Goal: Task Accomplishment & Management: Manage account settings

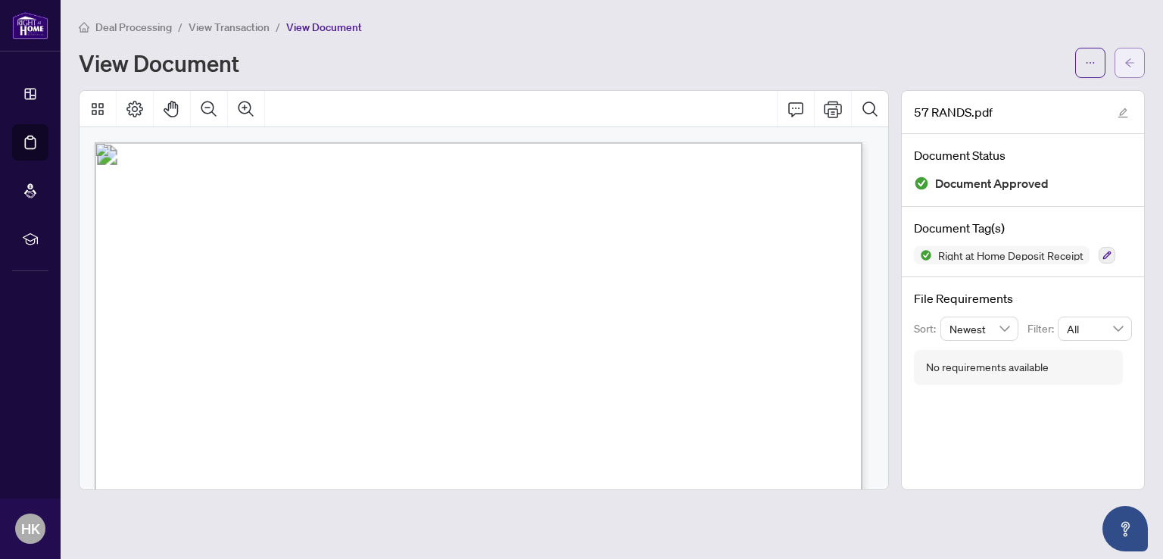
click at [1127, 64] on icon "arrow-left" at bounding box center [1130, 62] width 9 height 8
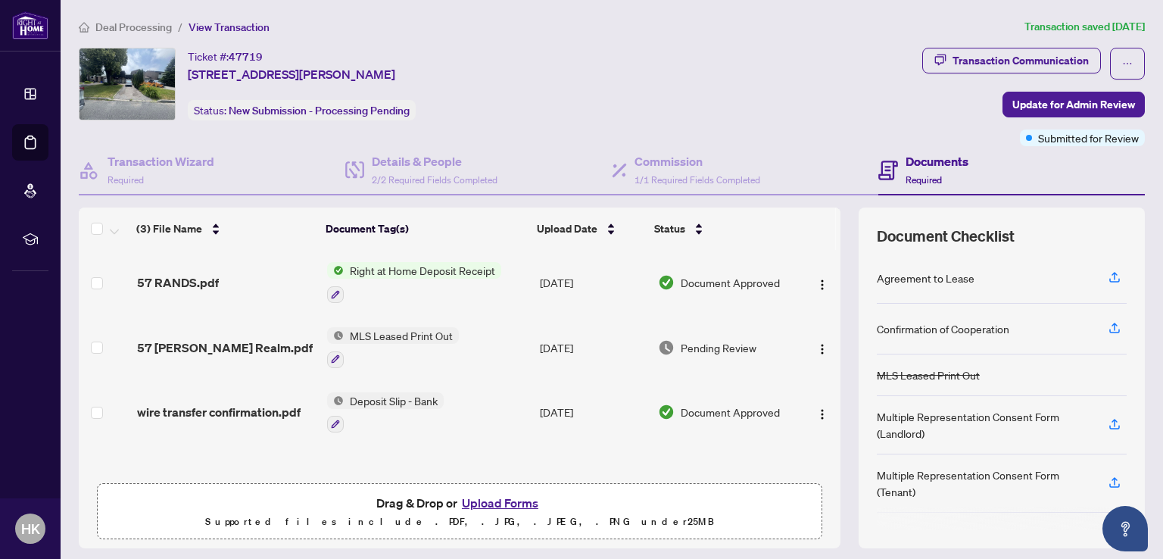
click at [492, 500] on button "Upload Forms" at bounding box center [500, 503] width 86 height 20
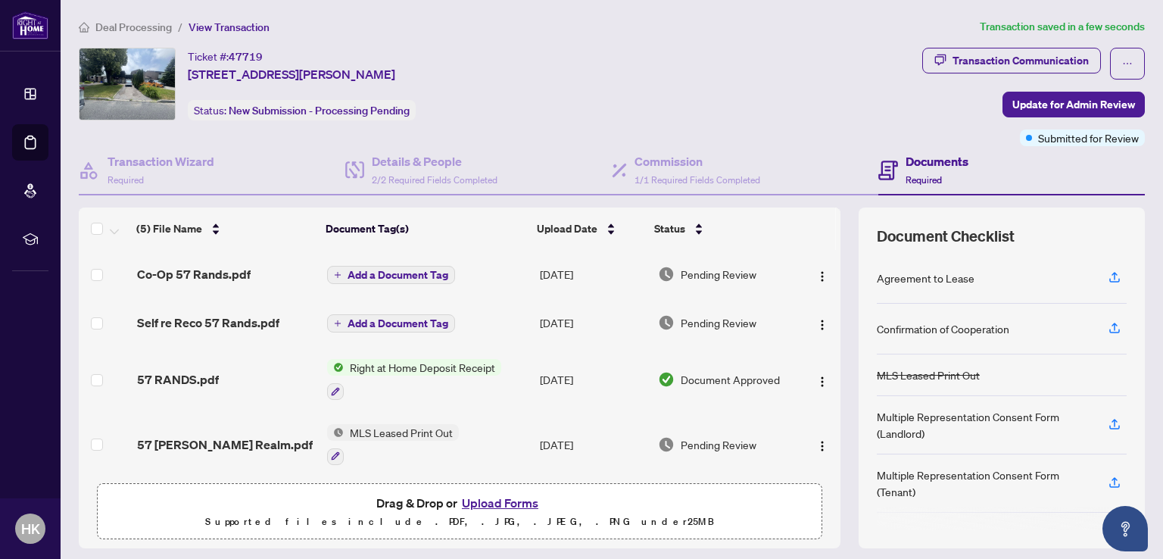
click at [385, 275] on span "Add a Document Tag" at bounding box center [398, 275] width 101 height 11
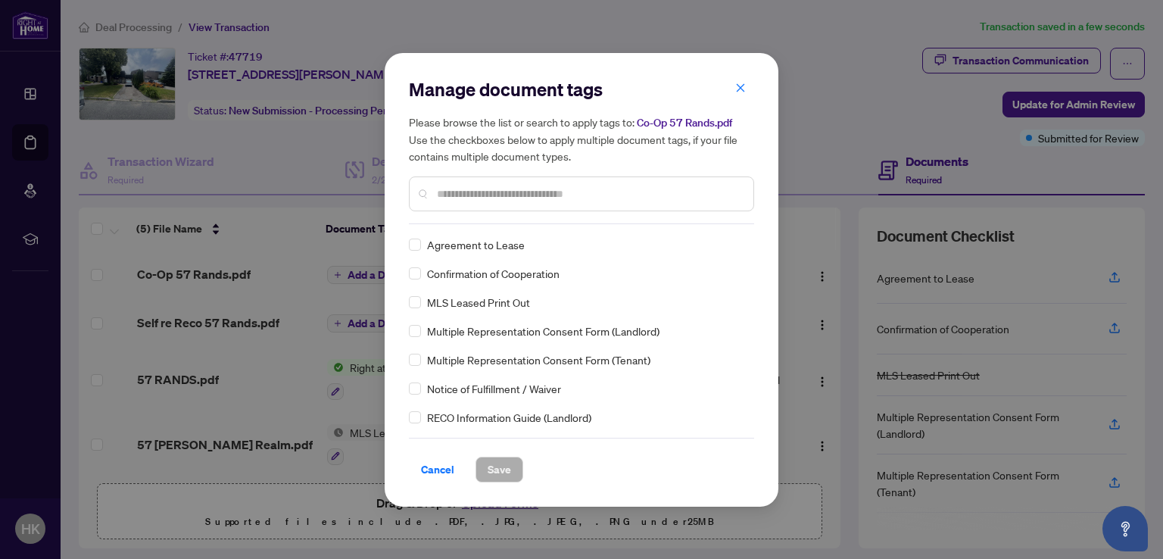
click at [477, 198] on input "text" at bounding box center [589, 194] width 304 height 17
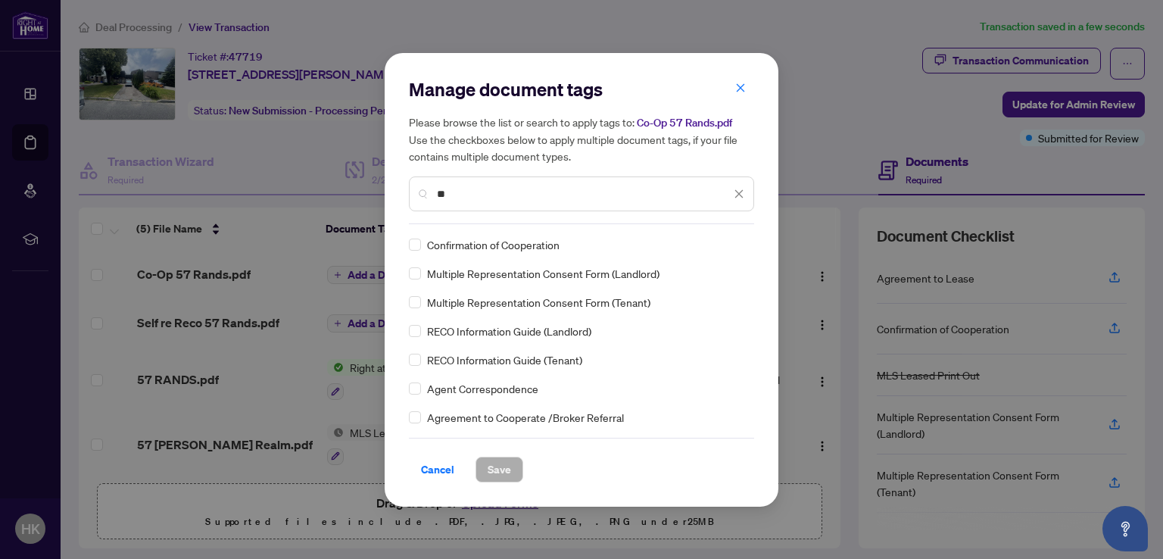
type input "**"
click at [497, 463] on span "Save" at bounding box center [499, 469] width 23 height 24
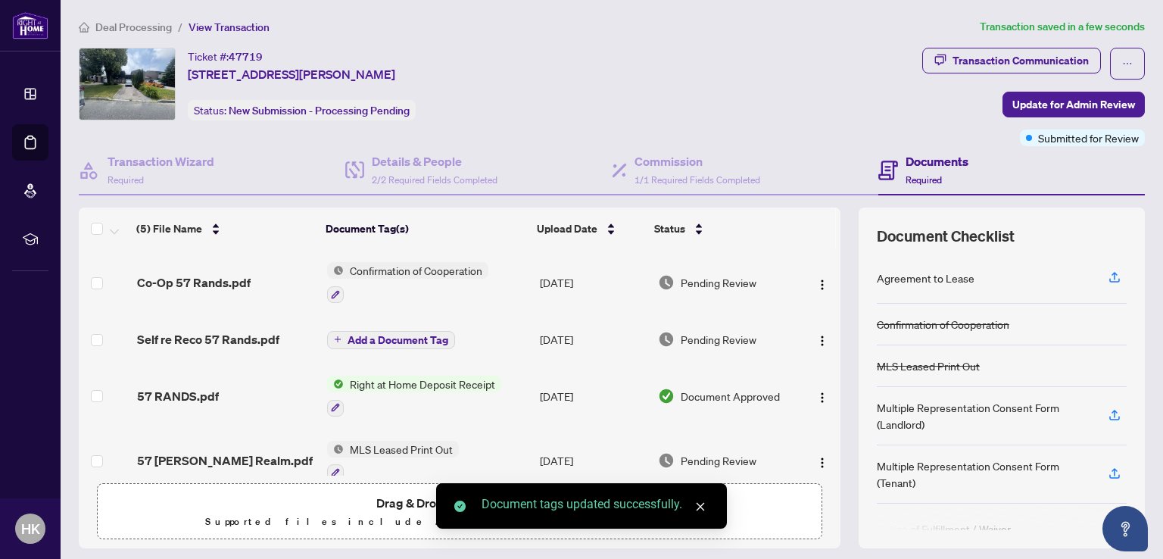
click at [376, 338] on span "Add a Document Tag" at bounding box center [398, 340] width 101 height 11
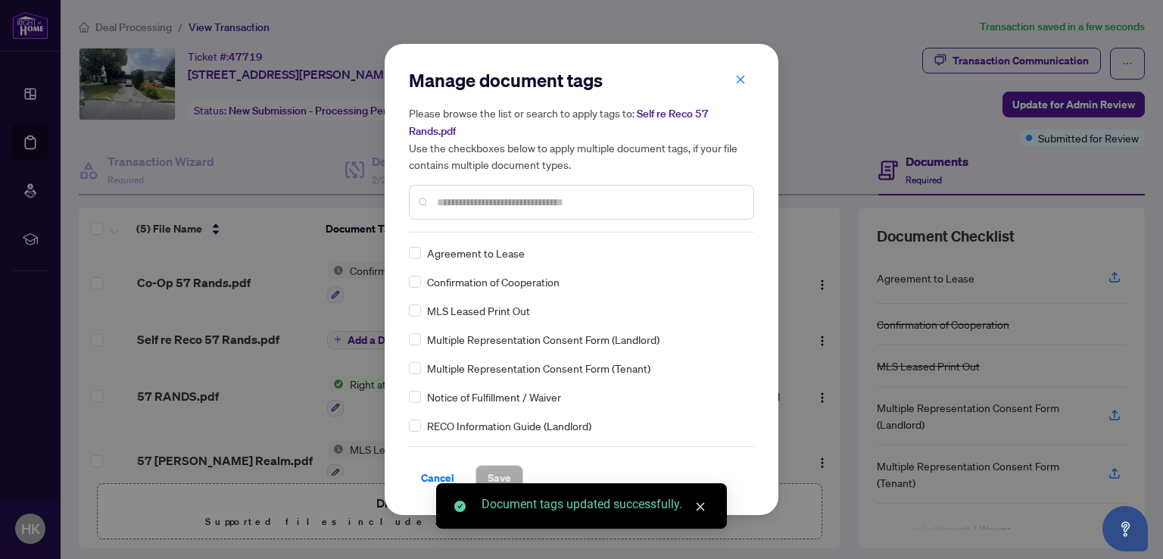
click at [507, 233] on div "Manage document tags Please browse the list or search to apply tags to: Self re…" at bounding box center [581, 279] width 345 height 423
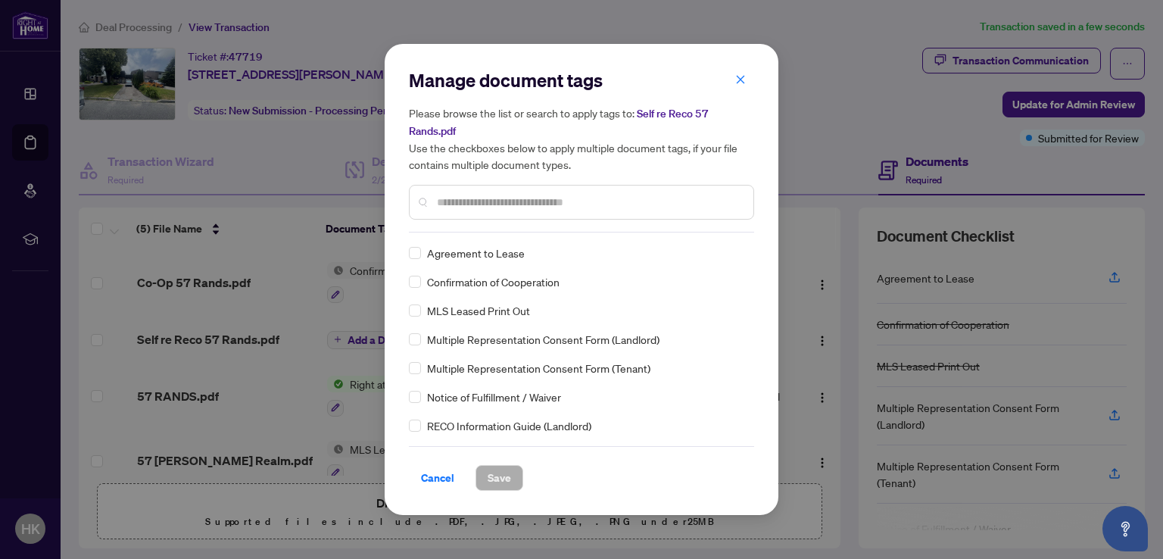
click at [479, 201] on input "text" at bounding box center [589, 202] width 304 height 17
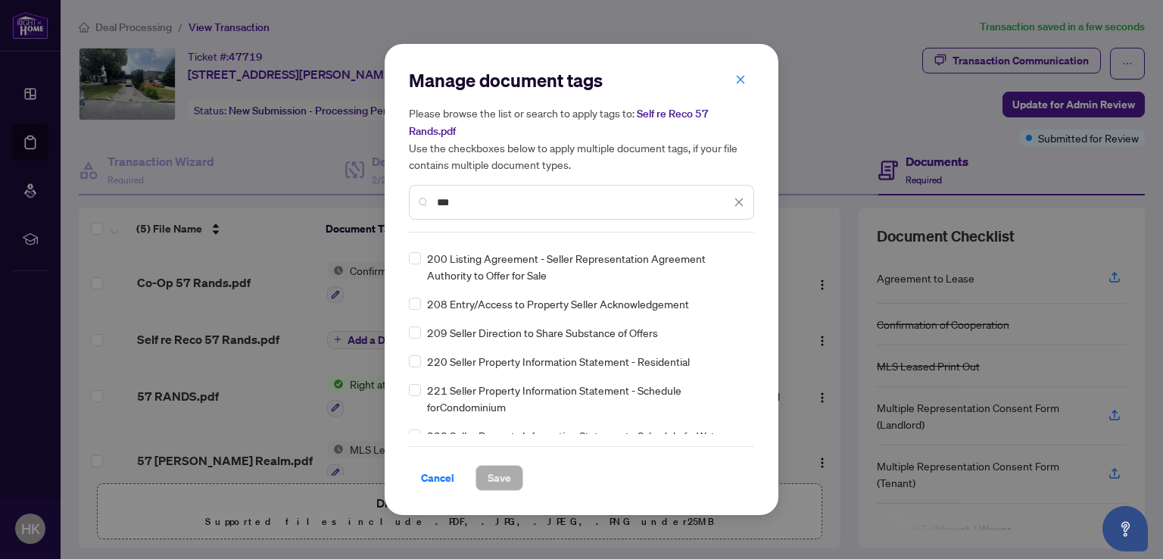
scroll to position [321, 0]
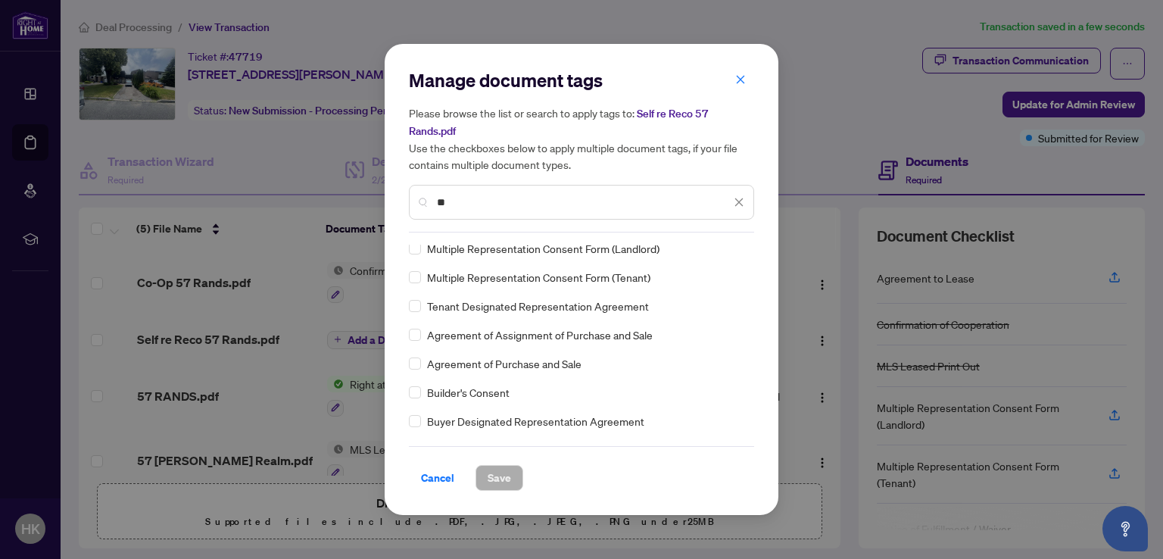
type input "*"
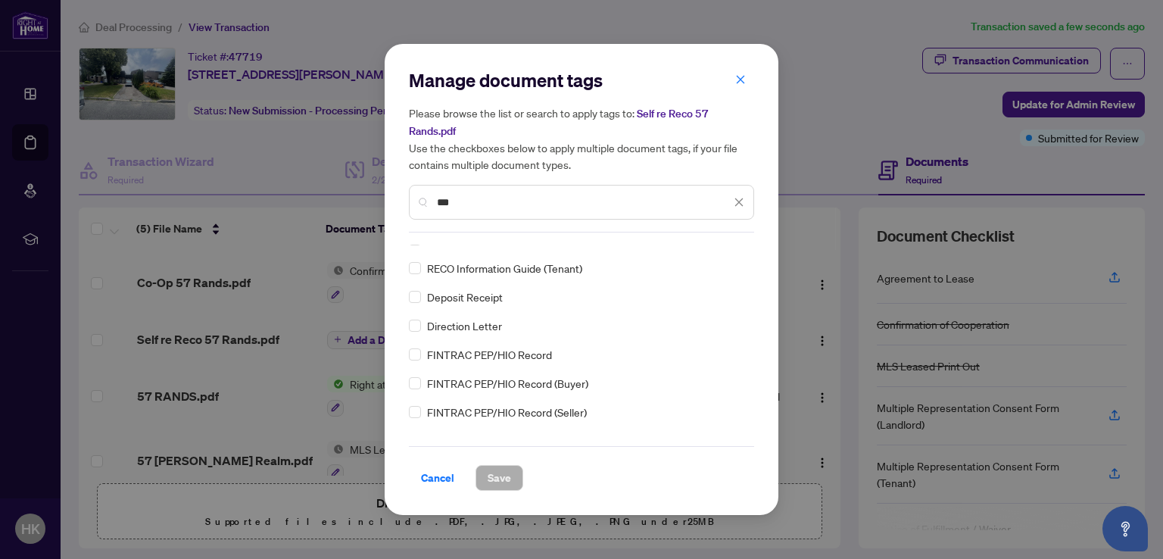
scroll to position [0, 0]
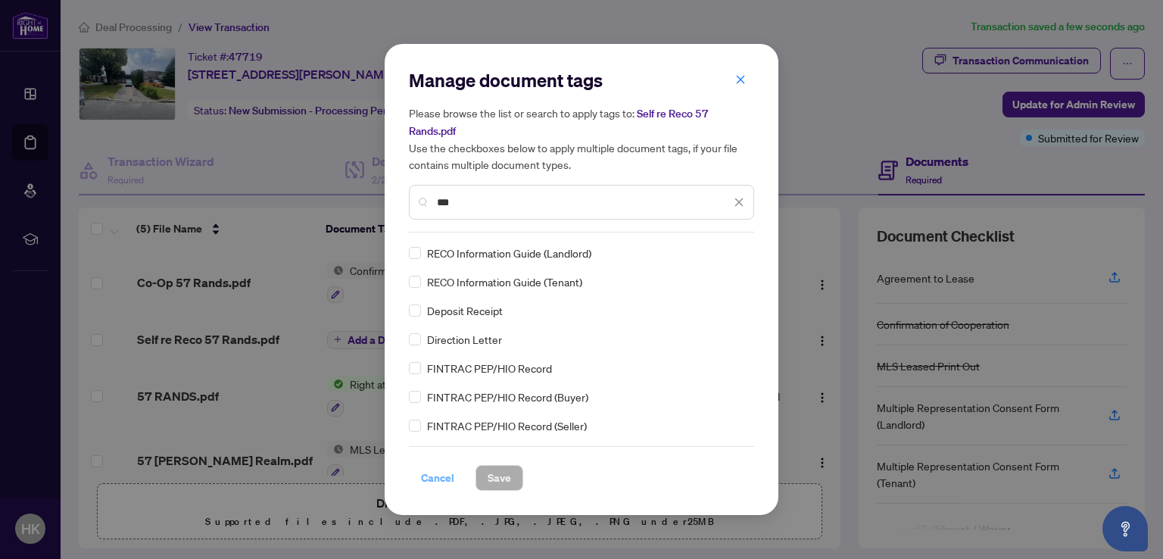
type input "***"
click at [445, 477] on span "Cancel" at bounding box center [437, 478] width 33 height 24
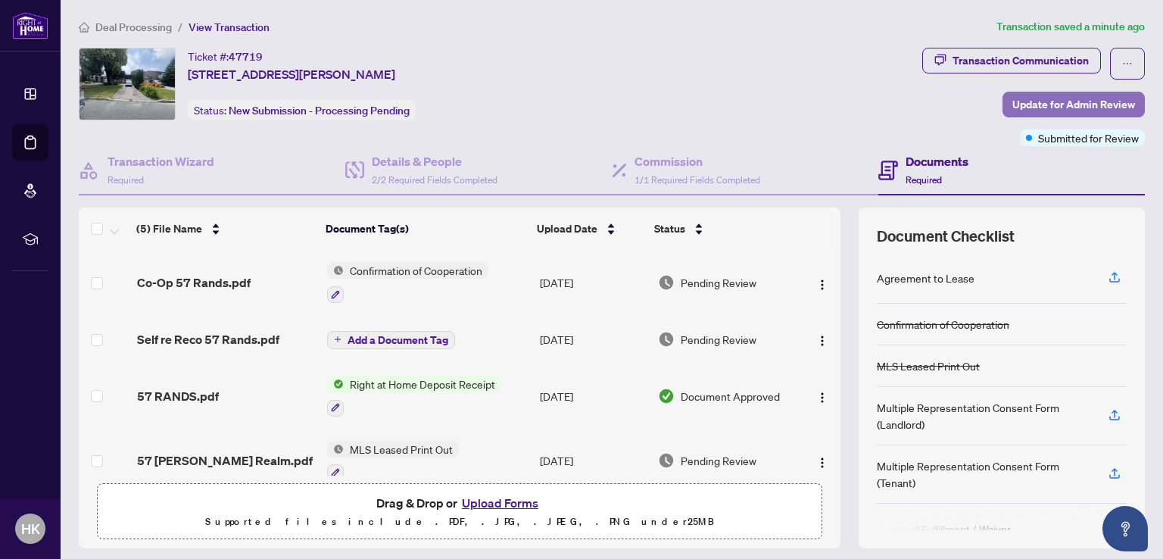
click at [1022, 110] on span "Update for Admin Review" at bounding box center [1074, 104] width 123 height 24
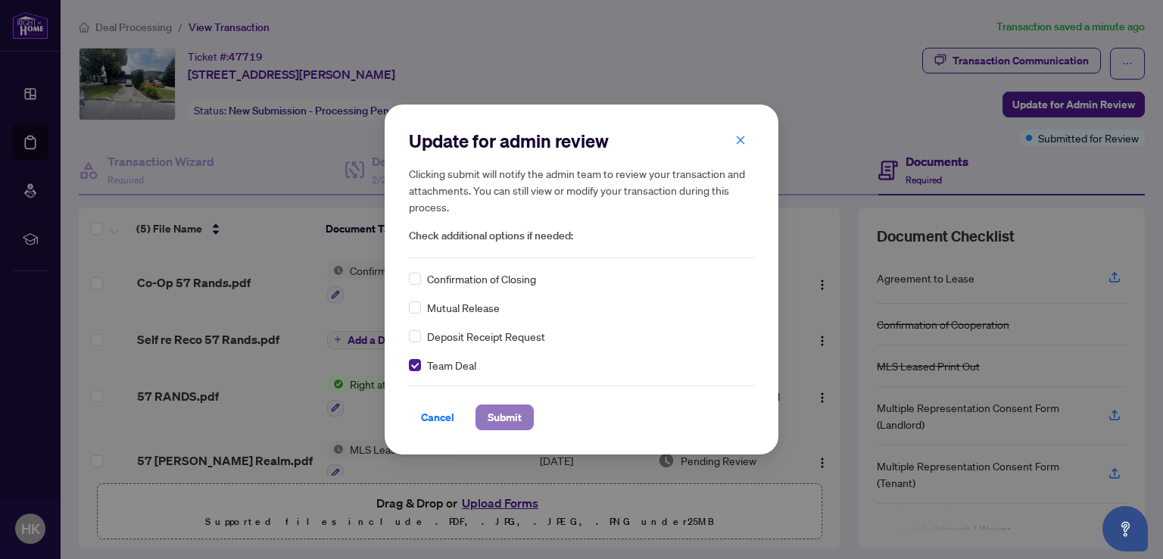
click at [494, 425] on span "Submit" at bounding box center [505, 417] width 34 height 24
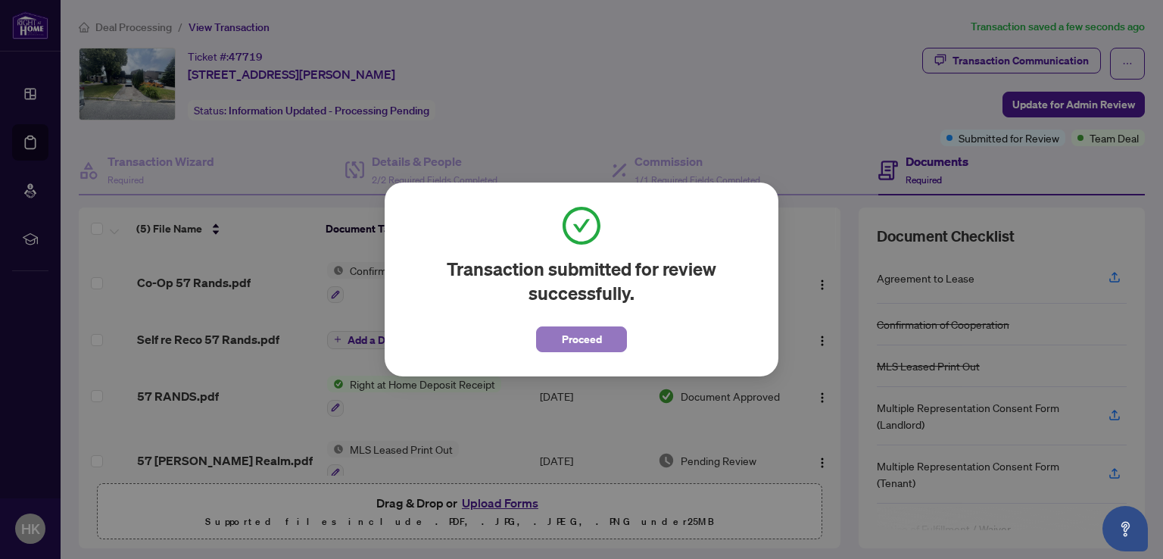
click at [545, 341] on button "Proceed" at bounding box center [581, 339] width 91 height 26
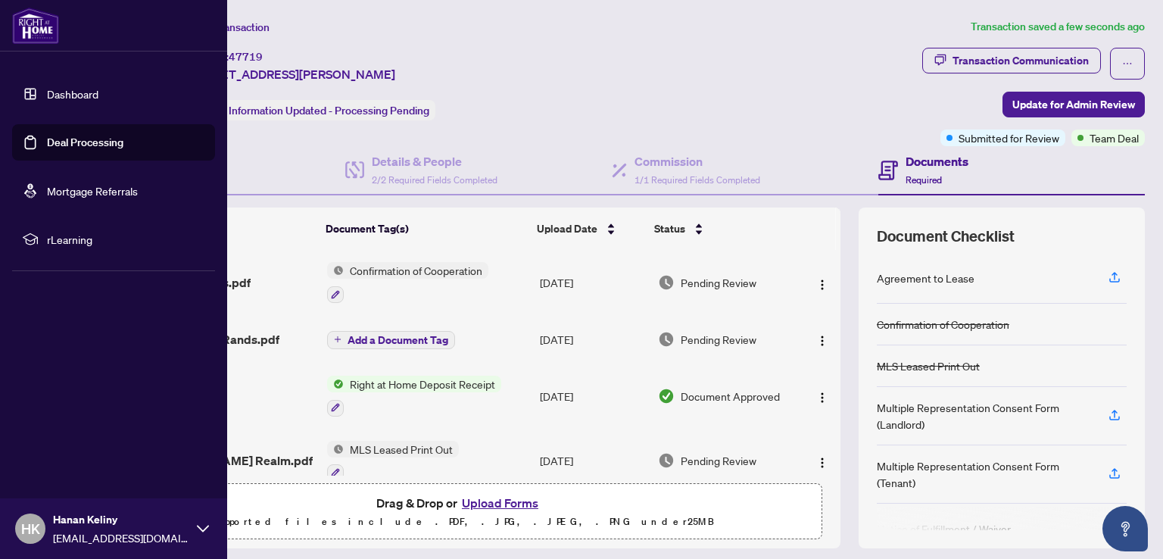
click at [47, 87] on link "Dashboard" at bounding box center [73, 94] width 52 height 14
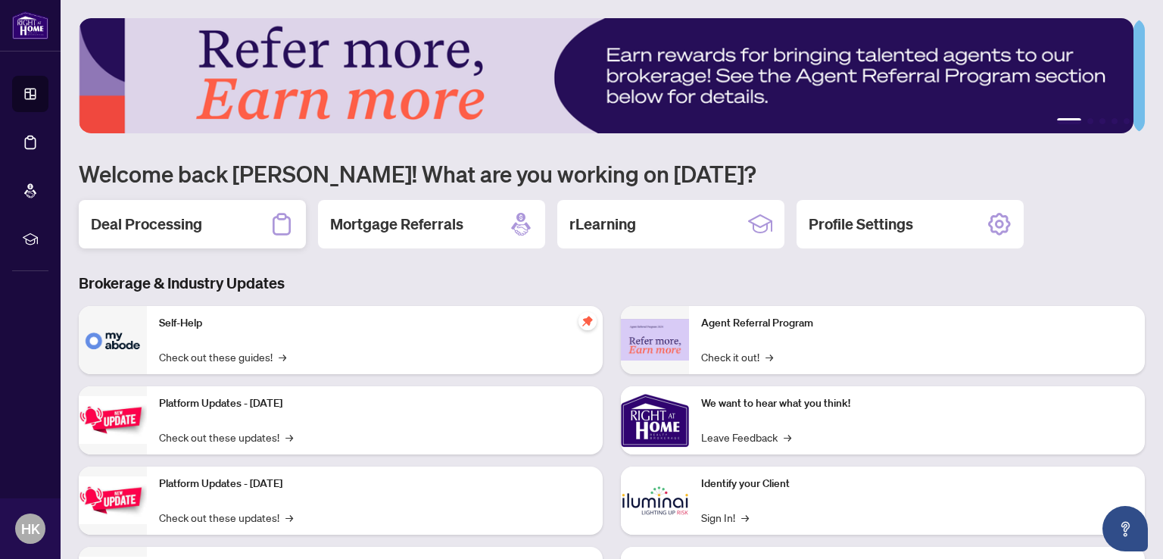
click at [155, 222] on h2 "Deal Processing" at bounding box center [146, 224] width 111 height 21
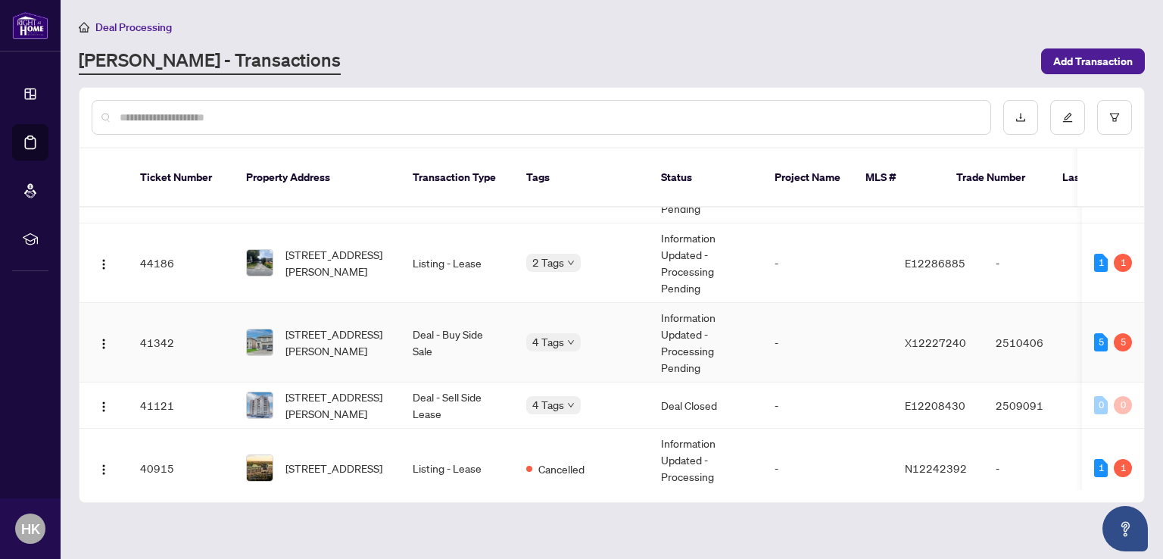
scroll to position [227, 0]
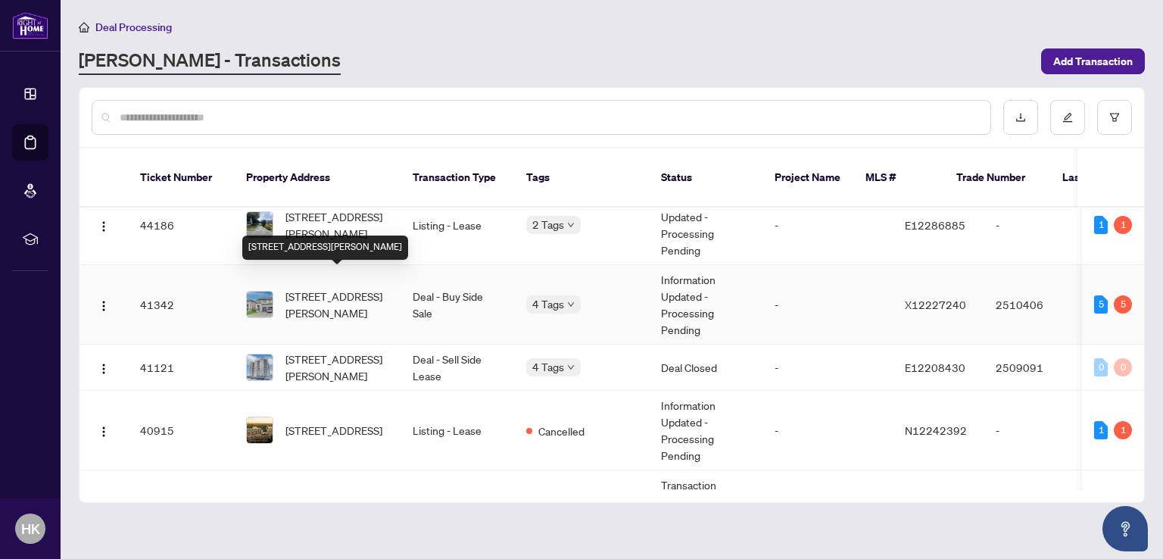
click at [336, 288] on span "[STREET_ADDRESS][PERSON_NAME]" at bounding box center [337, 304] width 103 height 33
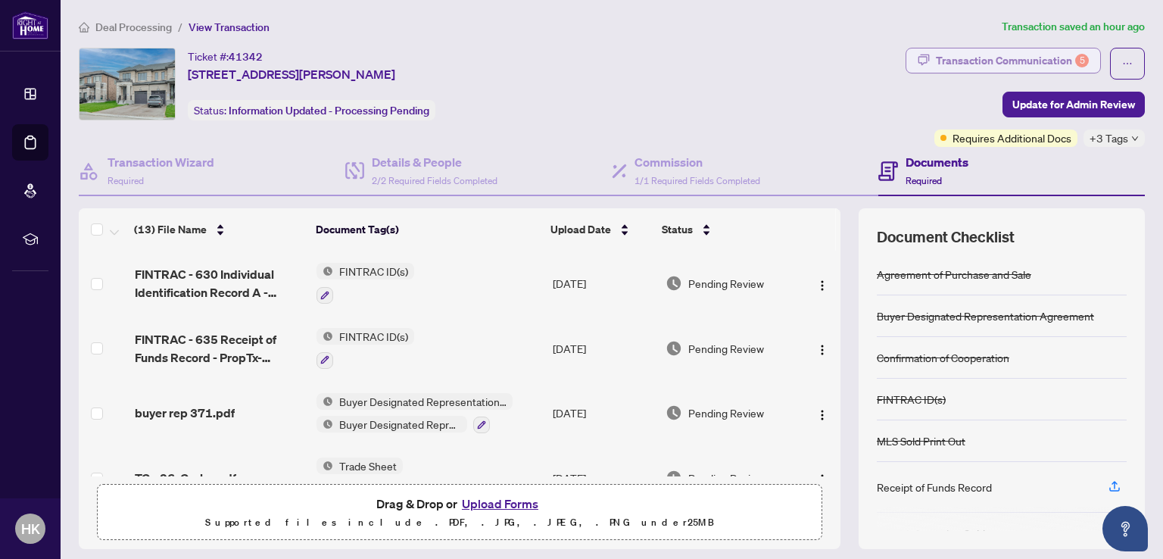
click at [1018, 60] on div "Transaction Communication 5" at bounding box center [1012, 60] width 153 height 24
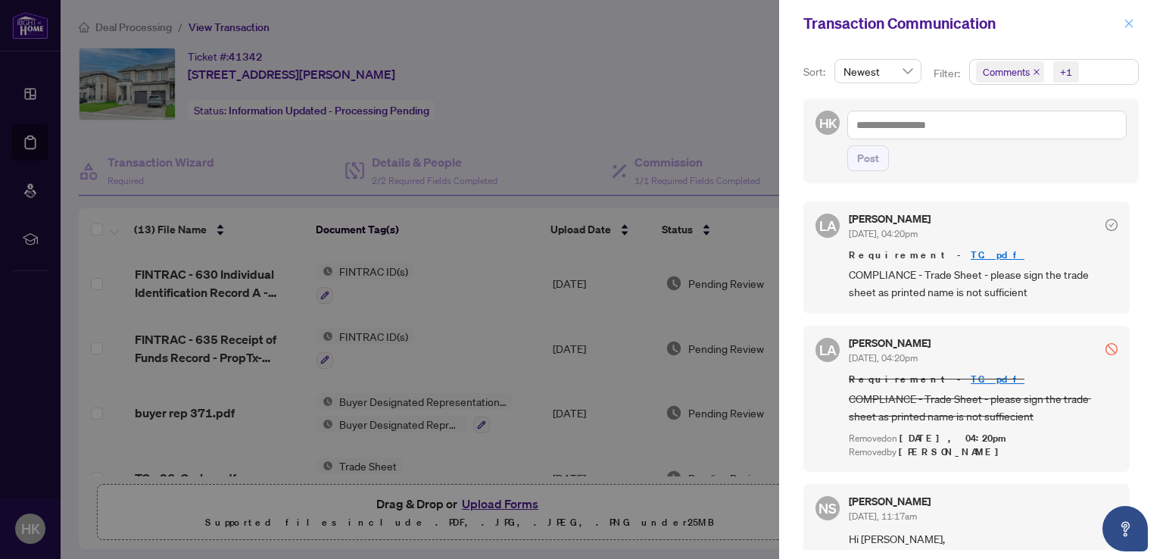
click at [1123, 20] on button "button" at bounding box center [1129, 23] width 20 height 18
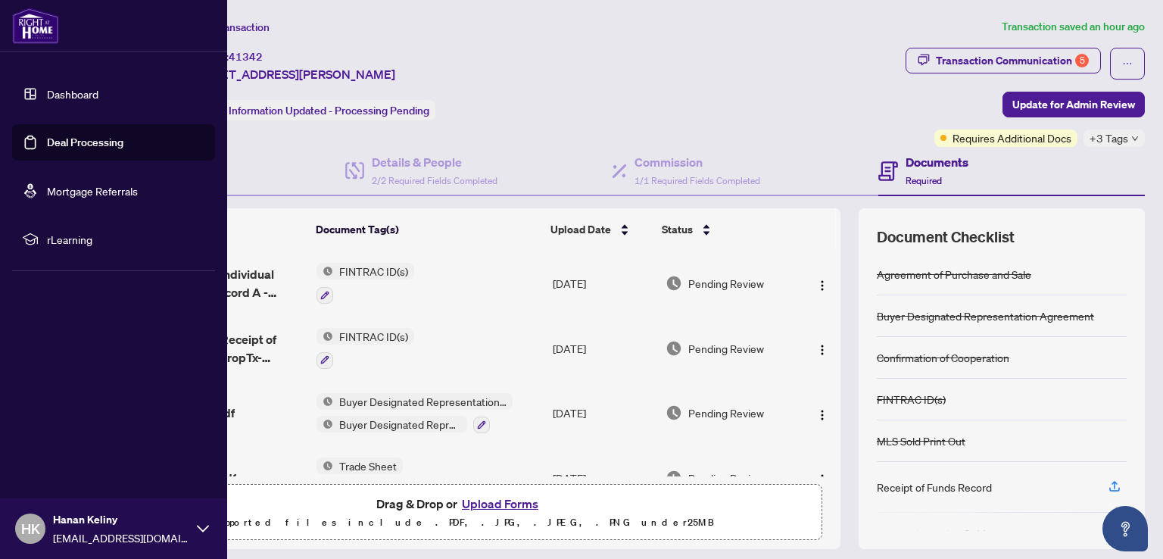
click at [47, 92] on link "Dashboard" at bounding box center [73, 94] width 52 height 14
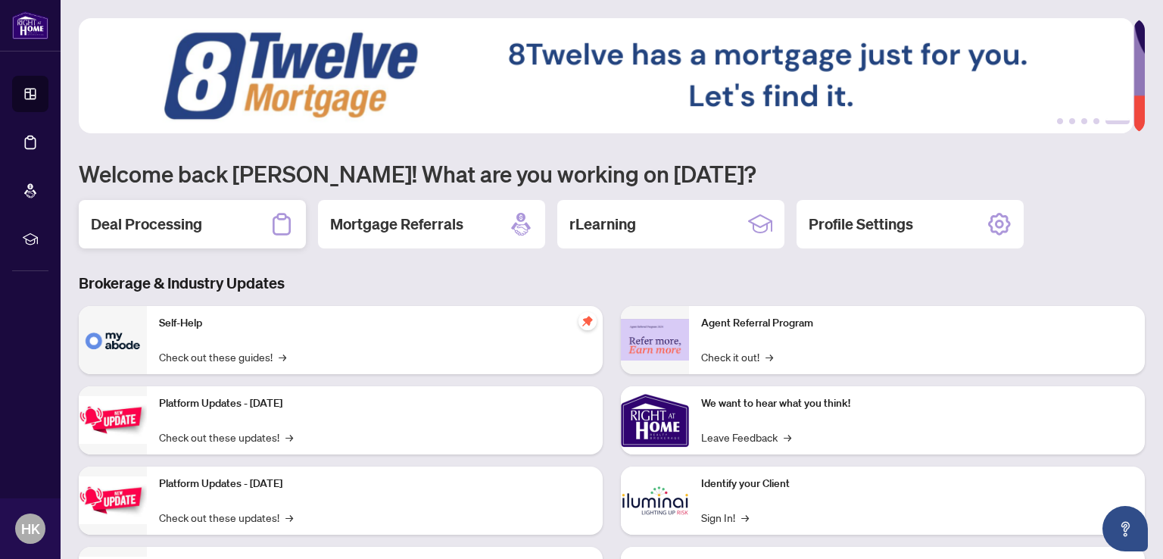
click at [151, 222] on h2 "Deal Processing" at bounding box center [146, 224] width 111 height 21
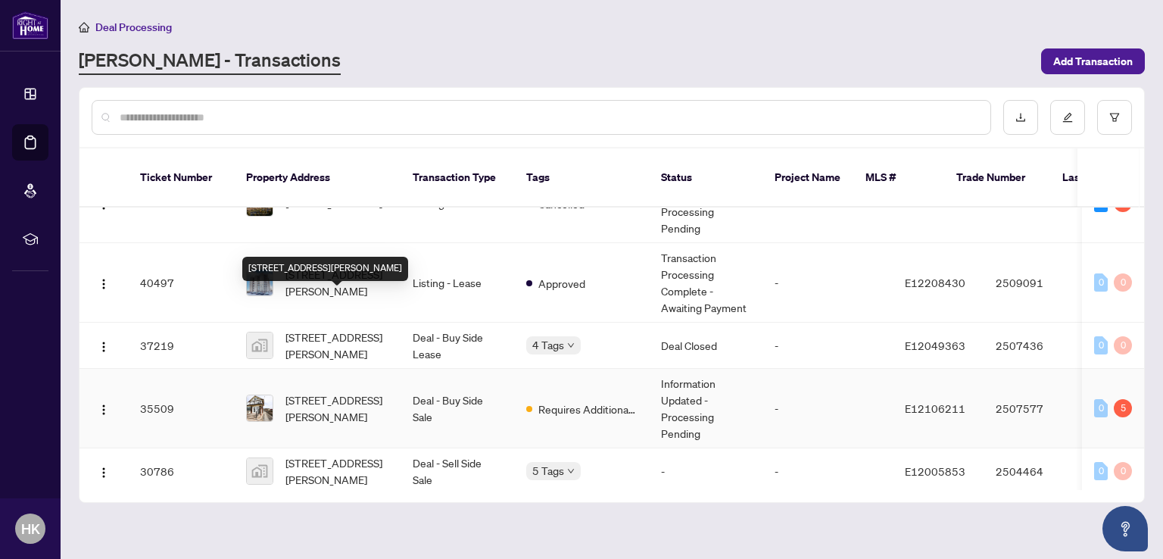
scroll to position [530, 0]
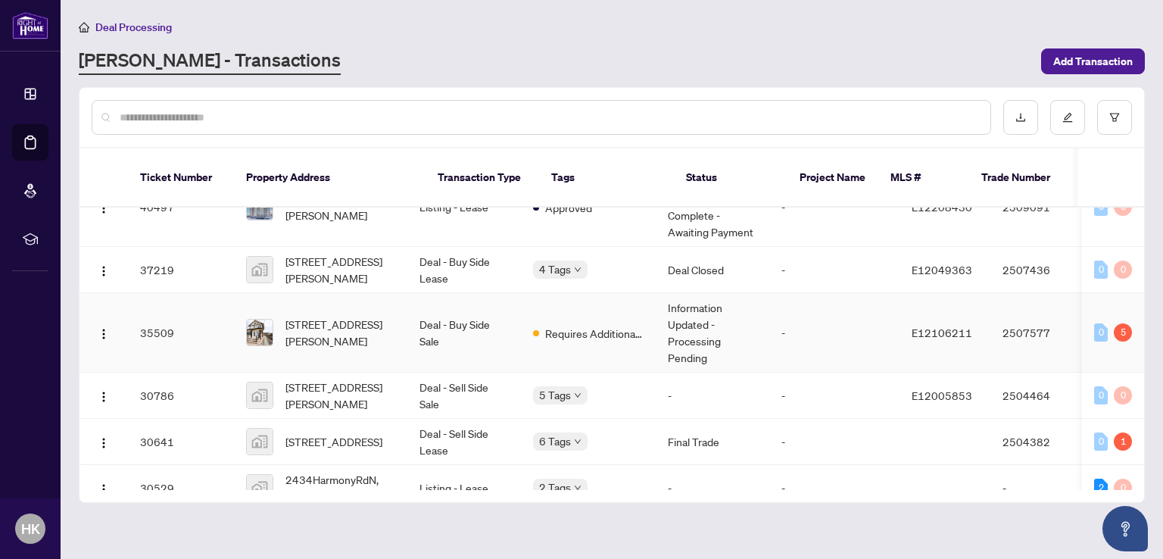
click at [308, 317] on span "[STREET_ADDRESS][PERSON_NAME]" at bounding box center [341, 332] width 110 height 33
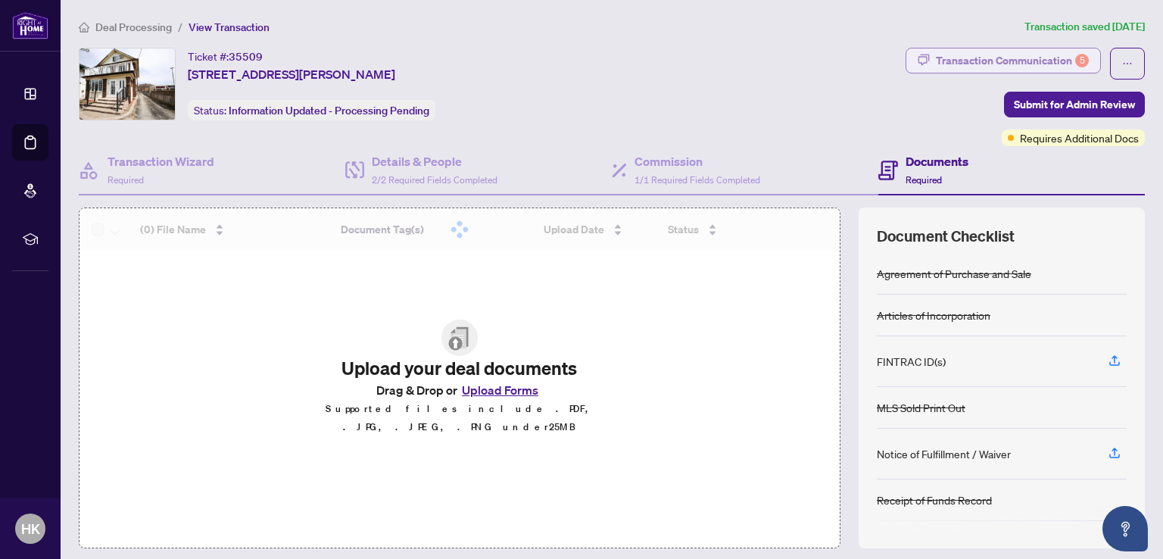
click at [1028, 61] on div "Transaction Communication 5" at bounding box center [1012, 60] width 153 height 24
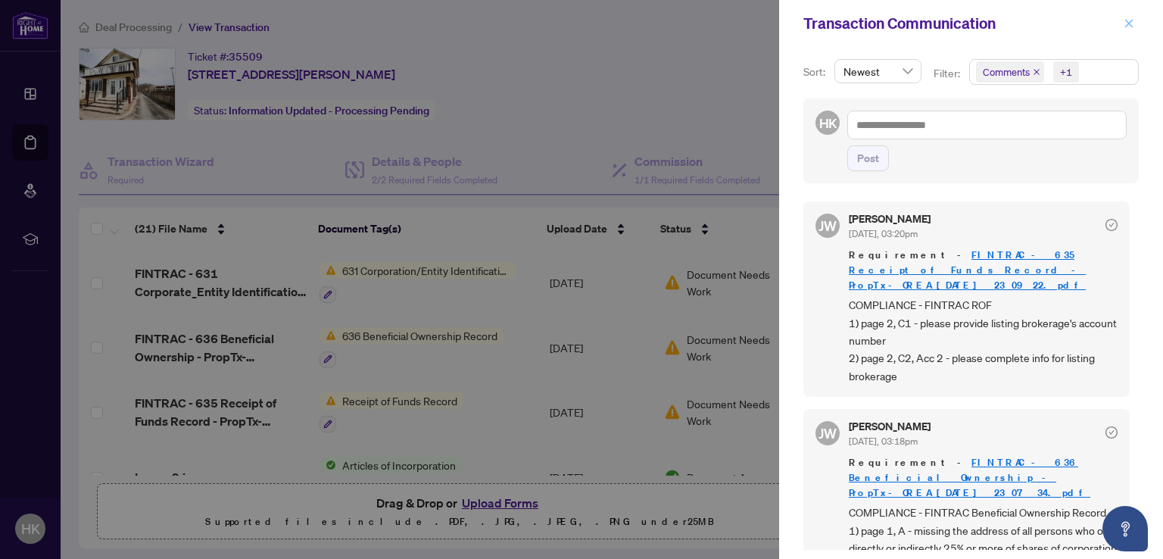
click at [1127, 28] on icon "close" at bounding box center [1129, 23] width 11 height 11
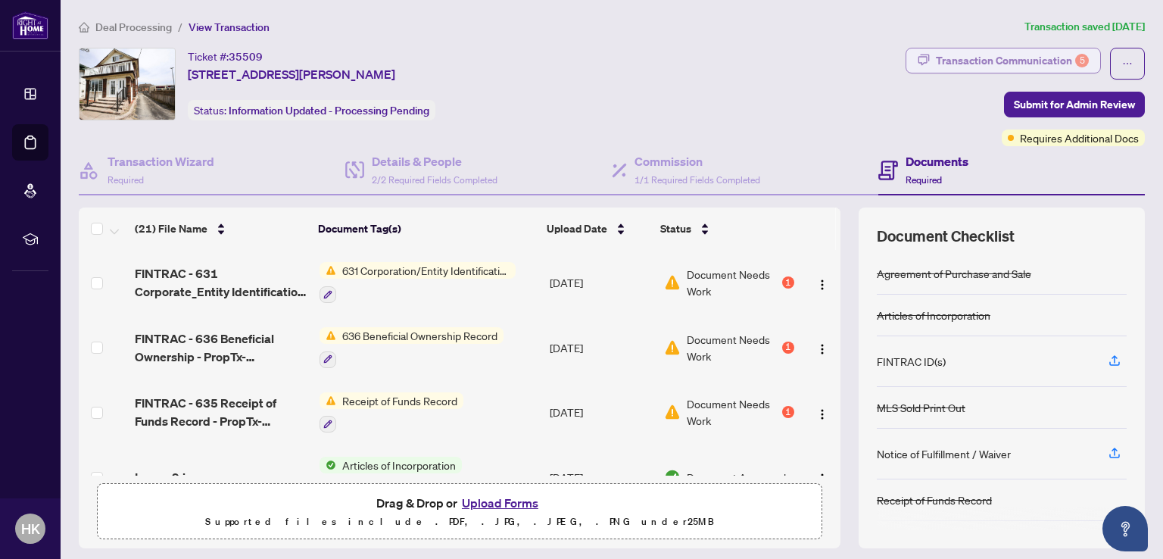
click at [991, 62] on div "Transaction Communication 5" at bounding box center [1012, 60] width 153 height 24
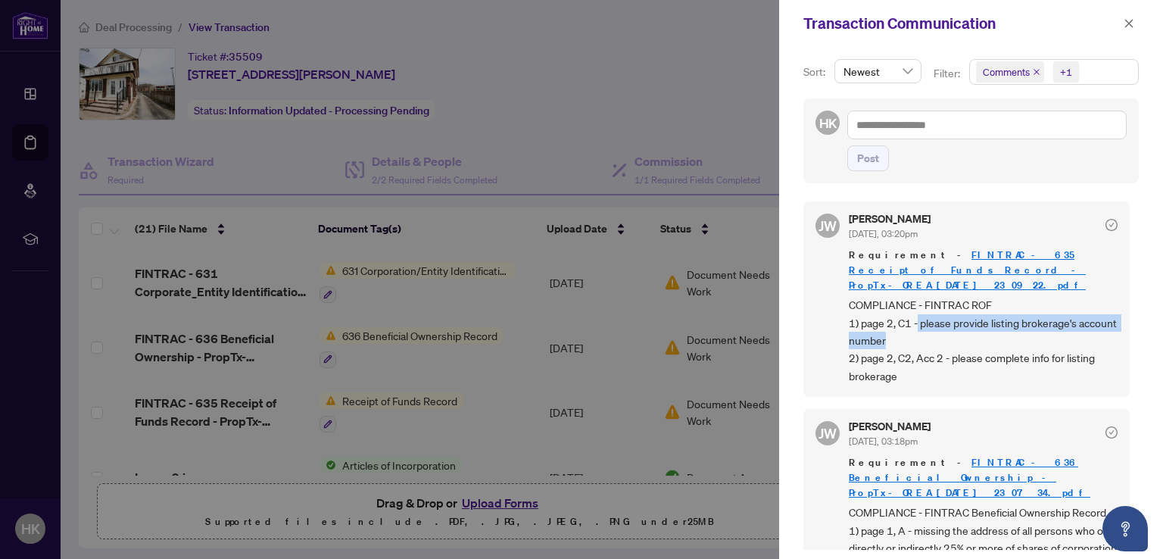
drag, startPoint x: 917, startPoint y: 307, endPoint x: 933, endPoint y: 322, distance: 22.0
click at [933, 322] on span "COMPLIANCE - FINTRAC ROF 1) page 2, C1 - please provide listing brokerage's acc…" at bounding box center [983, 340] width 269 height 89
click at [932, 364] on span "COMPLIANCE - FINTRAC ROF 1) page 2, C1 - please provide listing brokerage's acc…" at bounding box center [983, 340] width 269 height 89
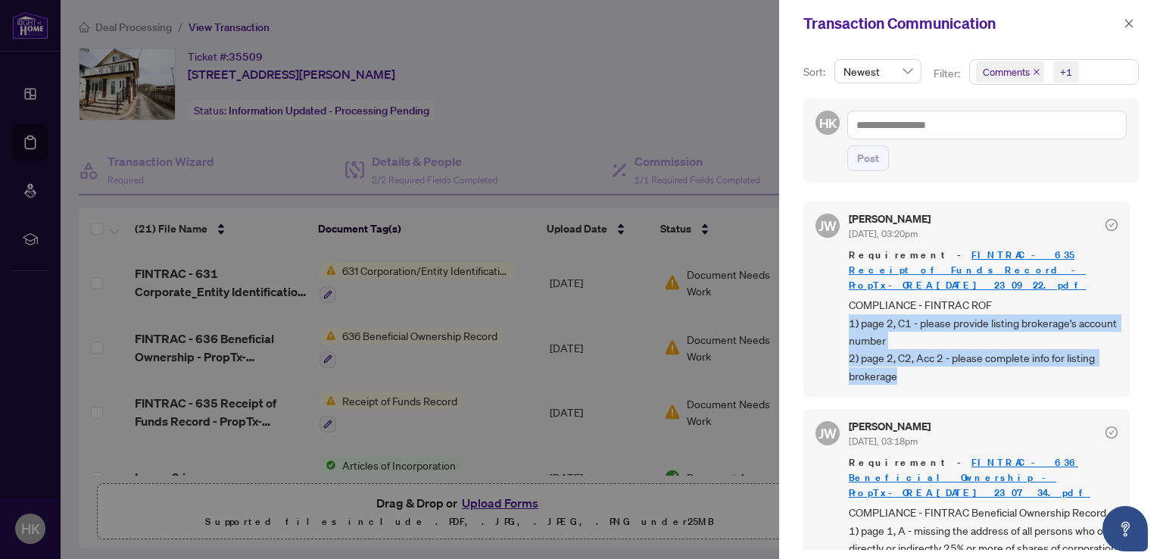
drag, startPoint x: 851, startPoint y: 305, endPoint x: 982, endPoint y: 354, distance: 139.7
click at [982, 354] on span "COMPLIANCE - FINTRAC ROF 1) page 2, C1 - please provide listing brokerage's acc…" at bounding box center [983, 340] width 269 height 89
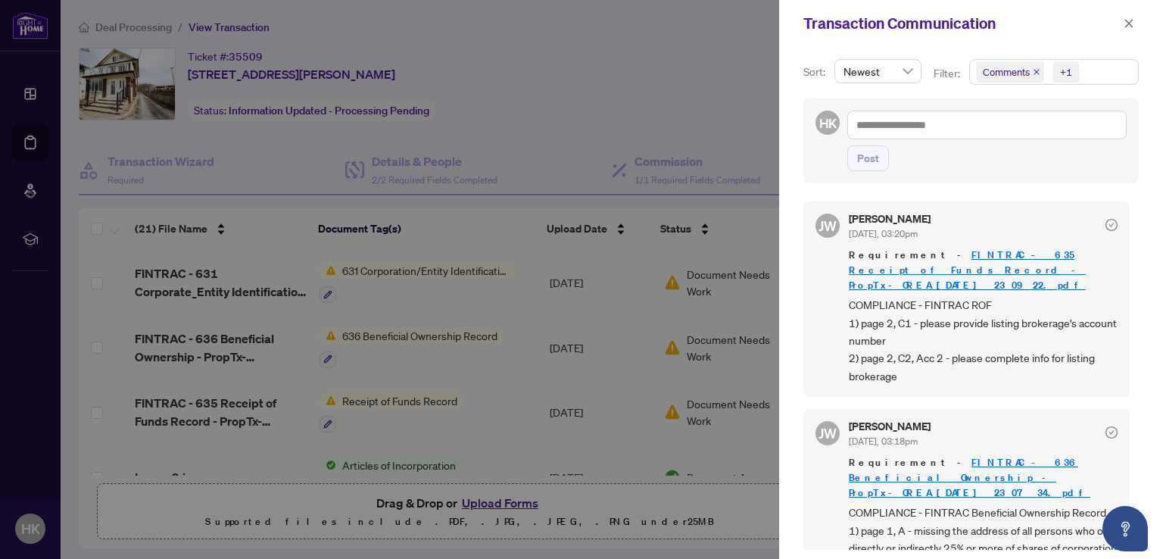
click at [162, 281] on div at bounding box center [581, 279] width 1163 height 559
click at [377, 270] on div at bounding box center [581, 279] width 1163 height 559
click at [188, 286] on div at bounding box center [581, 279] width 1163 height 559
click at [324, 292] on div at bounding box center [581, 279] width 1163 height 559
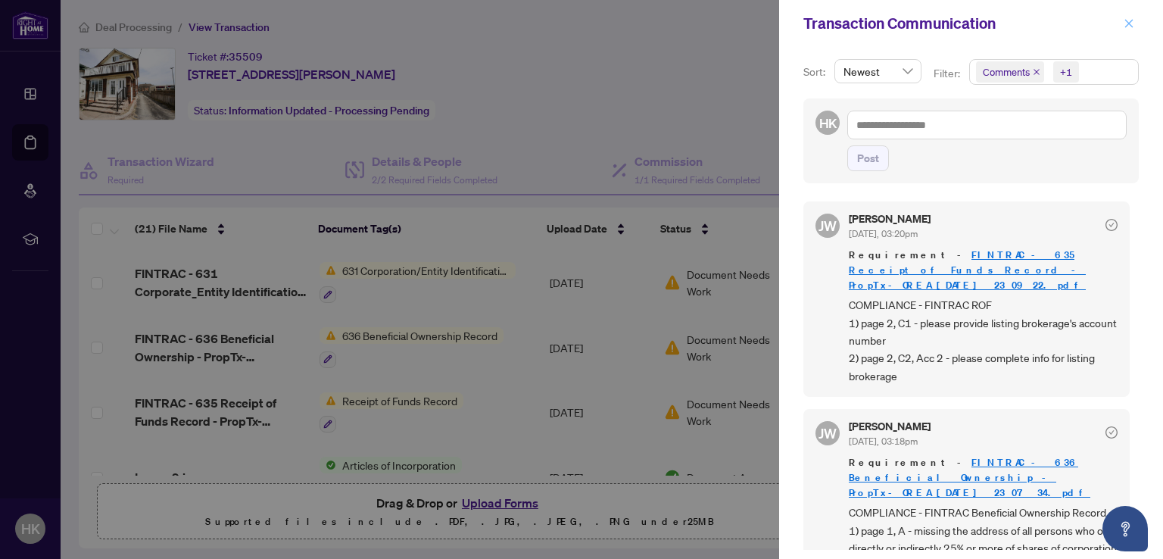
click at [1131, 20] on icon "close" at bounding box center [1129, 23] width 11 height 11
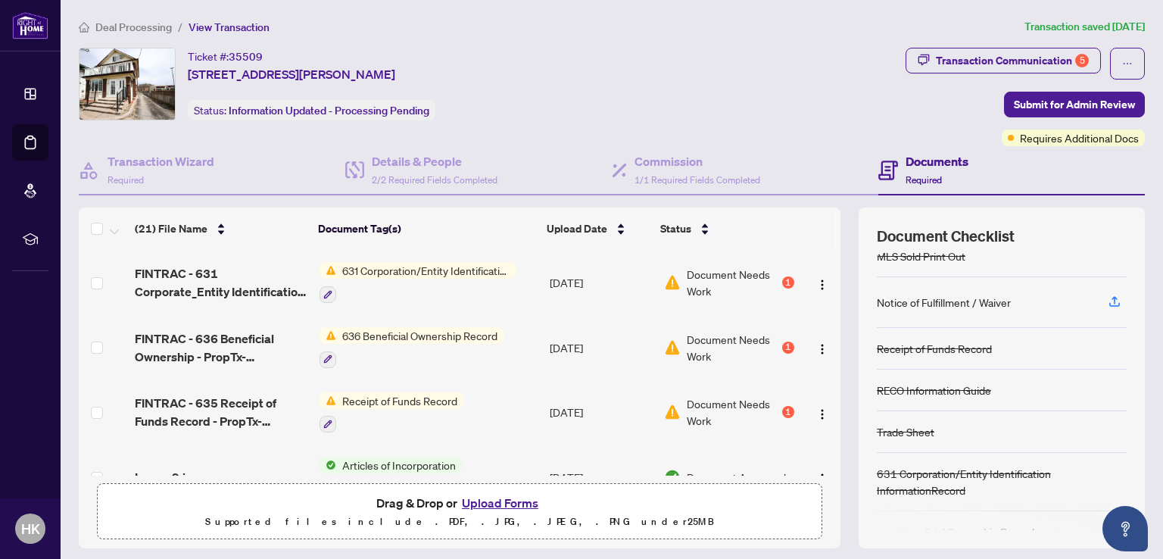
click at [421, 272] on span "631 Corporation/Entity Identification InformationRecord" at bounding box center [426, 270] width 180 height 17
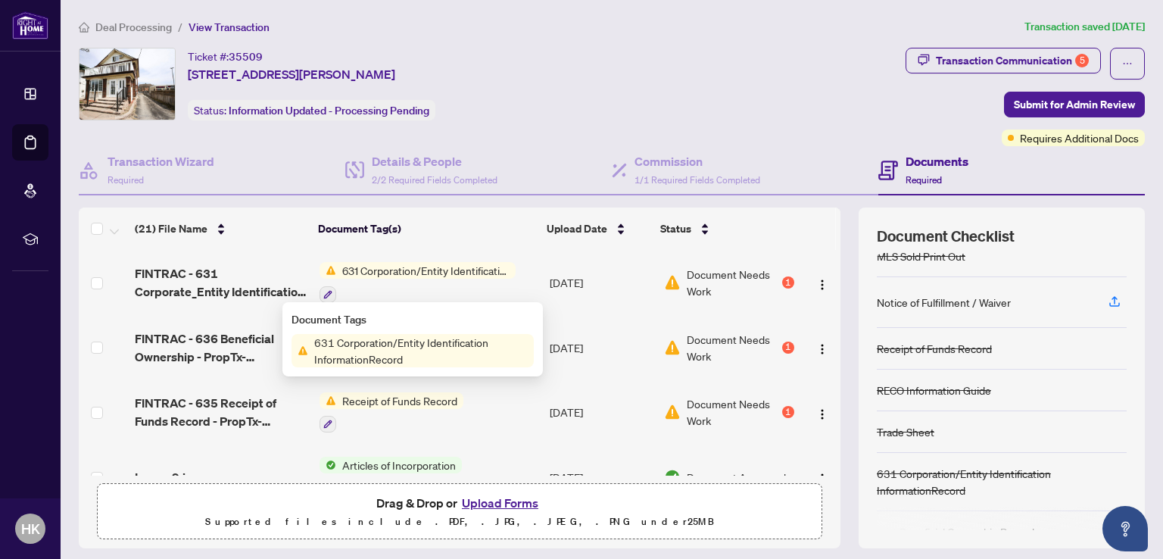
click at [367, 355] on span "631 Corporation/Entity Identification InformationRecord" at bounding box center [421, 350] width 226 height 33
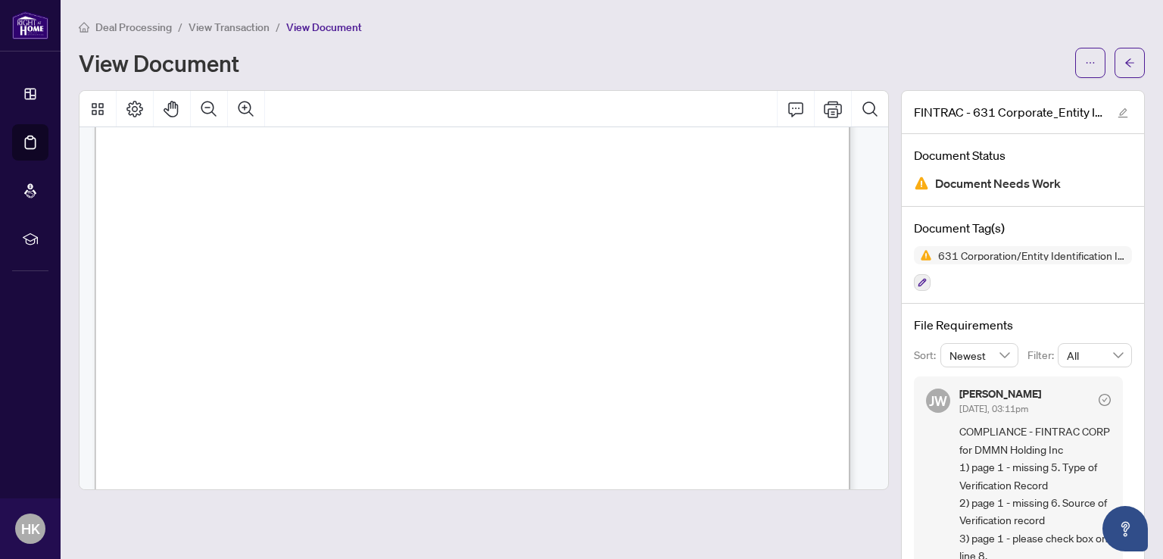
scroll to position [454, 0]
click at [270, 240] on span "5. Type of Verification Record:" at bounding box center [208, 242] width 126 height 13
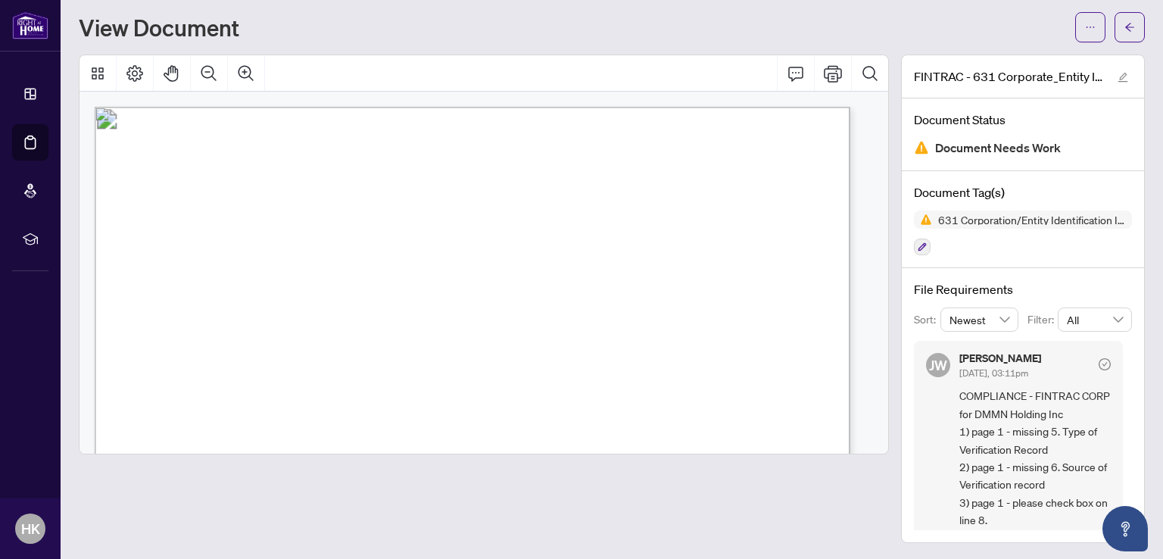
scroll to position [0, 0]
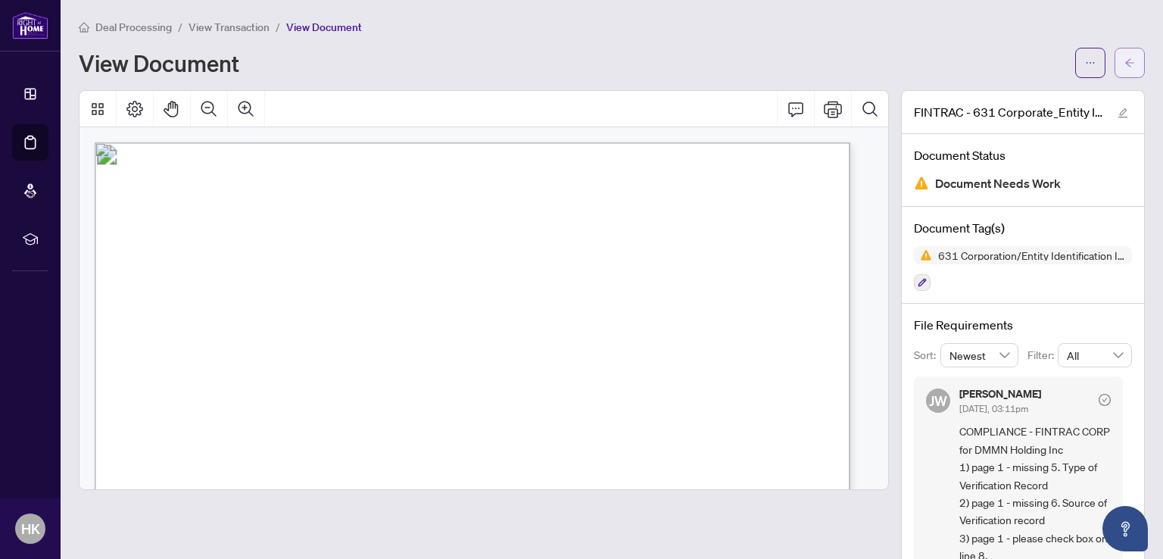
click at [1125, 67] on icon "arrow-left" at bounding box center [1130, 63] width 11 height 11
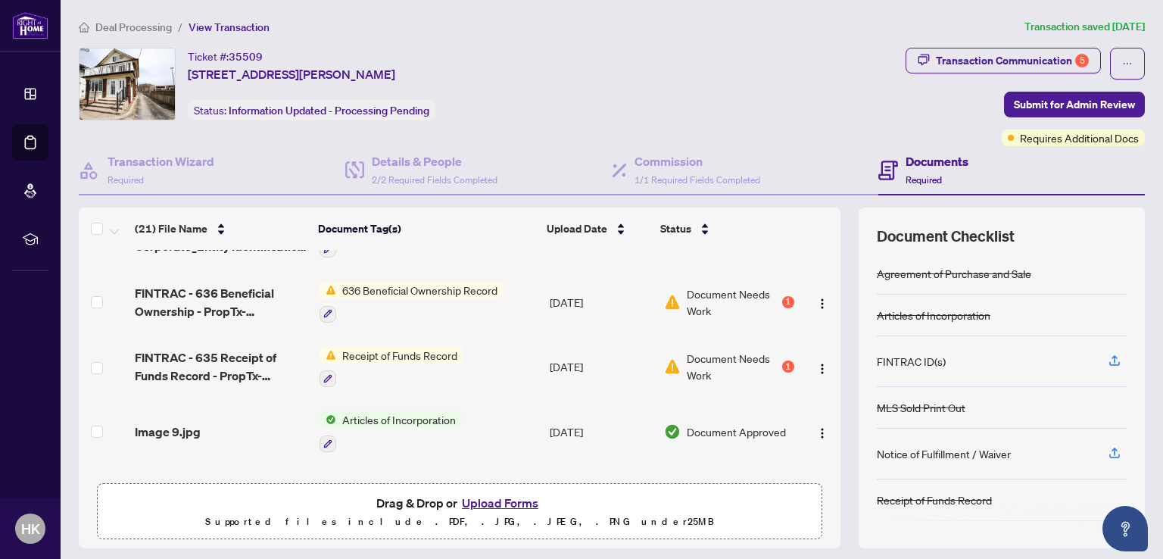
scroll to position [76, 0]
